Goal: Task Accomplishment & Management: Manage account settings

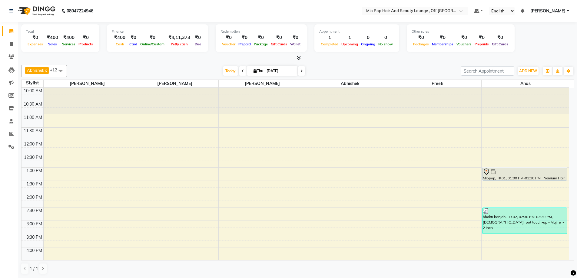
click at [302, 69] on span at bounding box center [301, 70] width 7 height 9
type input "[DATE]"
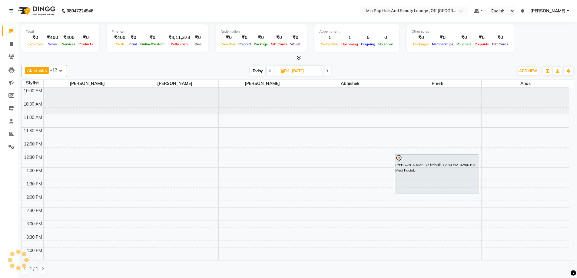
scroll to position [147, 0]
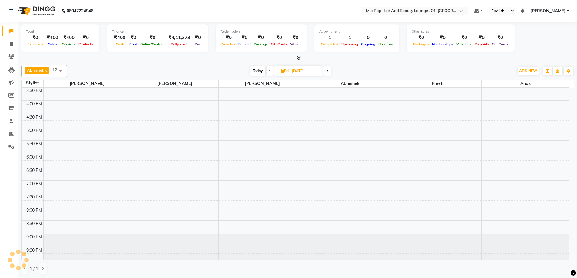
click at [302, 69] on input "[DATE]" at bounding box center [305, 71] width 30 height 9
select select "9"
select select "2025"
click at [327, 72] on icon at bounding box center [327, 71] width 2 height 4
click at [327, 72] on icon at bounding box center [328, 71] width 2 height 4
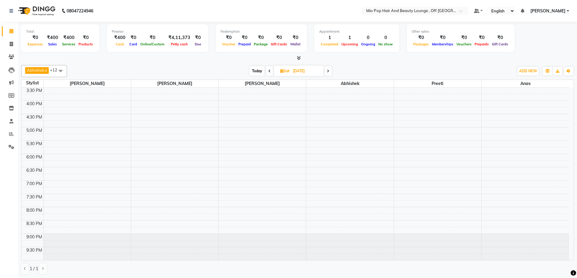
type input "[DATE]"
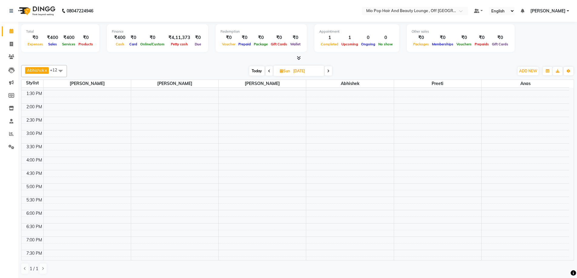
scroll to position [0, 0]
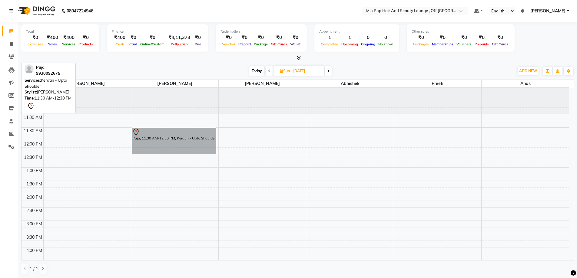
drag, startPoint x: 178, startPoint y: 155, endPoint x: 175, endPoint y: 148, distance: 7.6
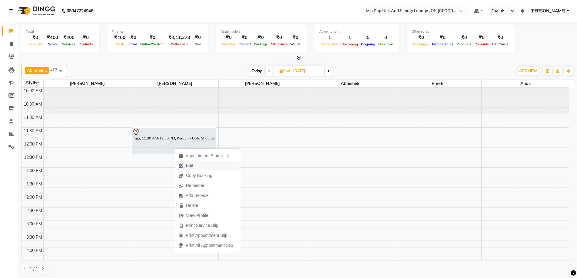
click at [190, 168] on span "Edit" at bounding box center [189, 166] width 7 height 6
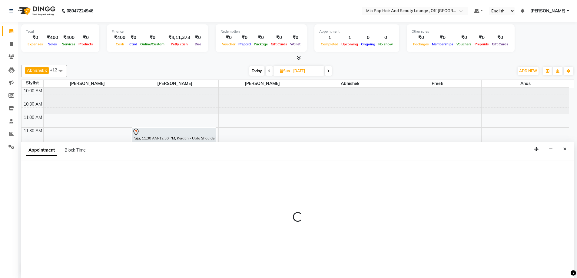
scroll to position [0, 0]
select select "tentative"
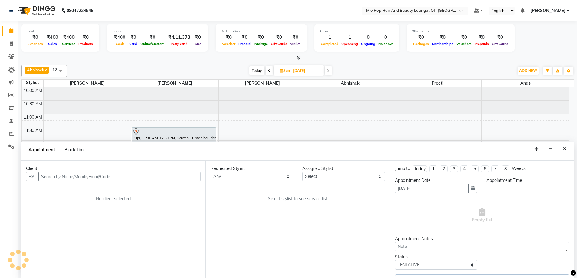
select select "55180"
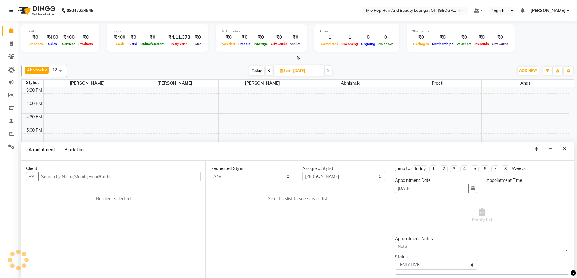
select select "690"
select select "3272"
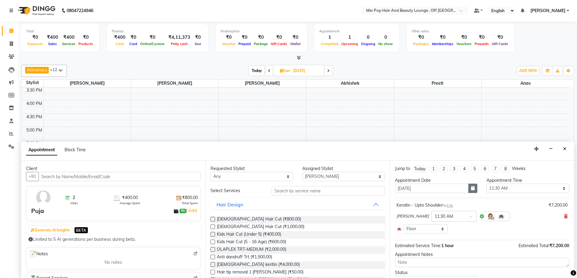
click at [473, 192] on button "button" at bounding box center [472, 188] width 9 height 9
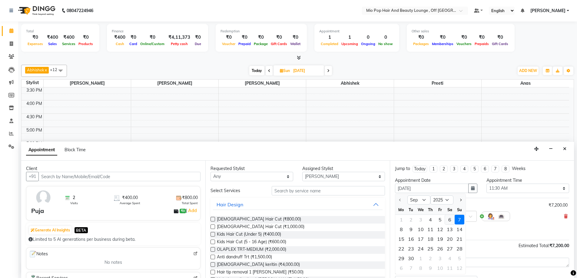
click at [450, 220] on div "6" at bounding box center [450, 220] width 10 height 10
type input "[DATE]"
select select "690"
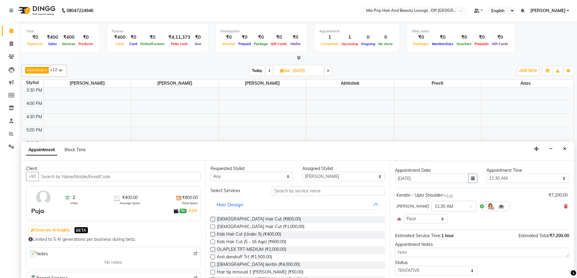
scroll to position [28, 0]
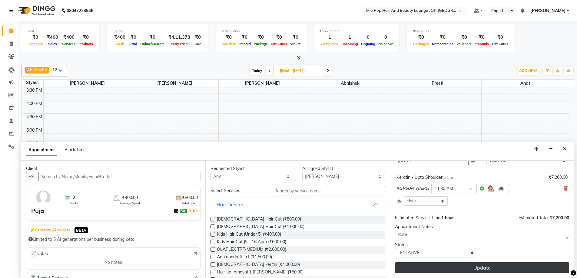
click at [452, 271] on button "Update" at bounding box center [482, 268] width 174 height 11
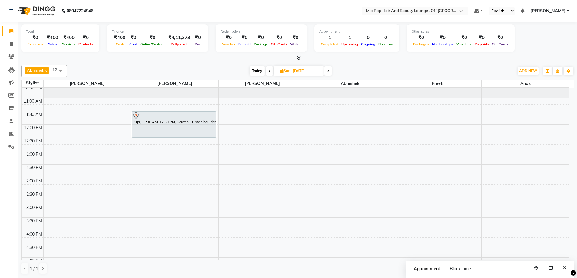
scroll to position [30, 0]
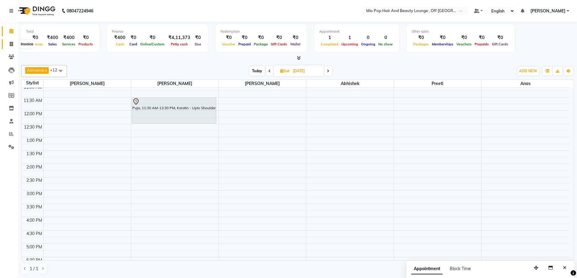
click at [10, 45] on icon at bounding box center [11, 44] width 3 height 5
select select "service"
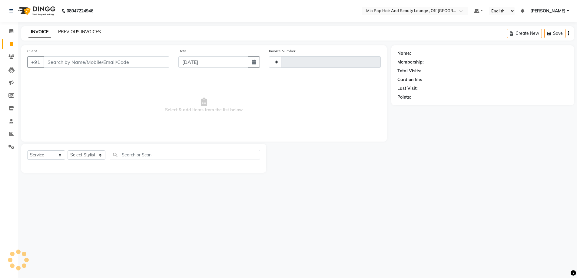
type input "1362"
select select "6567"
click at [75, 33] on link "PREVIOUS INVOICES" at bounding box center [79, 31] width 43 height 5
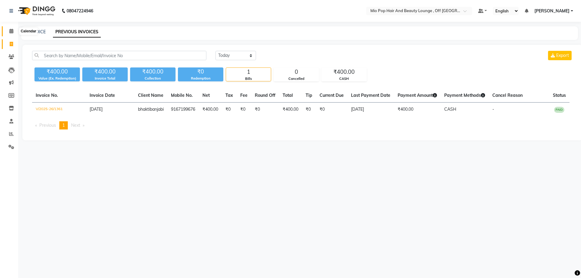
click at [11, 31] on icon at bounding box center [11, 31] width 4 height 5
